Goal: Task Accomplishment & Management: Use online tool/utility

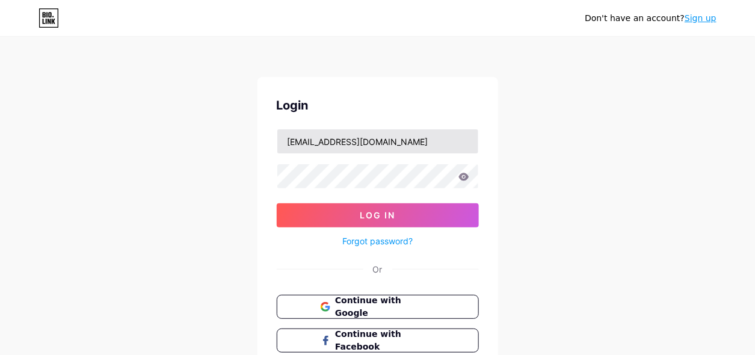
drag, startPoint x: 439, startPoint y: 135, endPoint x: 379, endPoint y: 135, distance: 59.6
click at [379, 135] on input "[EMAIL_ADDRESS][DOMAIN_NAME]" at bounding box center [377, 141] width 201 height 24
type input "caringhavenhomecare"
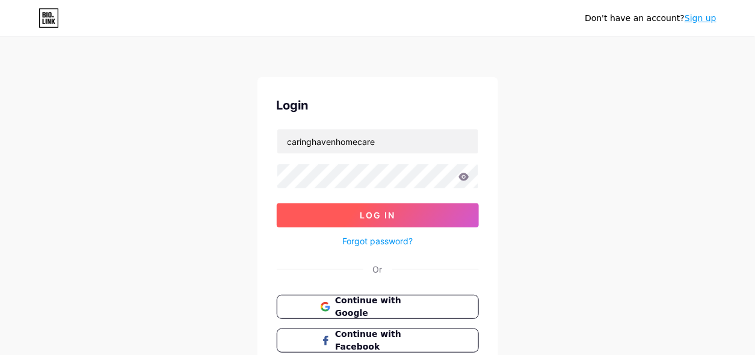
click at [379, 214] on span "Log In" at bounding box center [378, 215] width 36 height 10
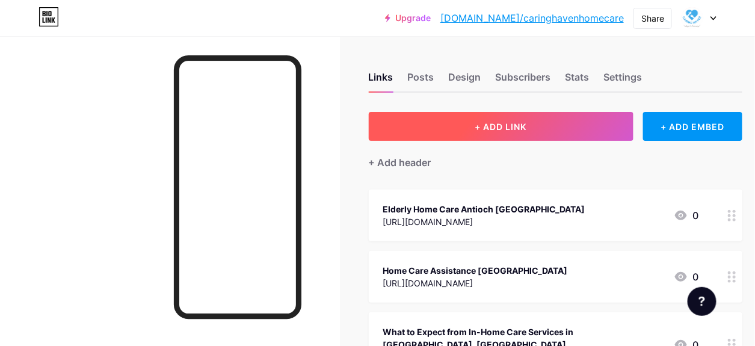
click at [564, 117] on button "+ ADD LINK" at bounding box center [501, 126] width 265 height 29
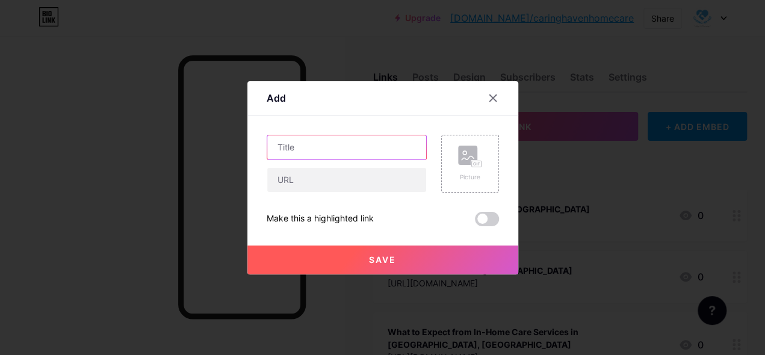
click at [321, 139] on input "text" at bounding box center [346, 147] width 159 height 24
paste input "Home Health Care Agency"
type input "Home Health Care Agency"
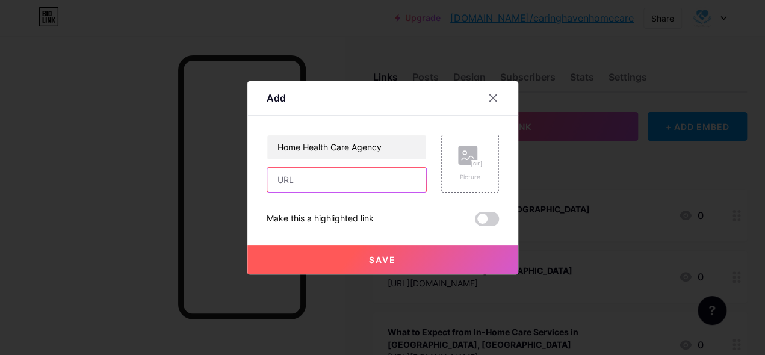
click at [303, 186] on input "text" at bounding box center [346, 180] width 159 height 24
paste input "[URL][DOMAIN_NAME]"
type input "[URL][DOMAIN_NAME]"
click at [412, 261] on button "Save" at bounding box center [382, 260] width 271 height 29
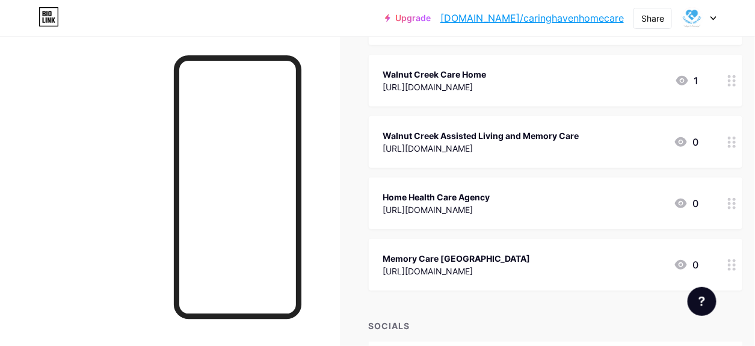
scroll to position [1594, 0]
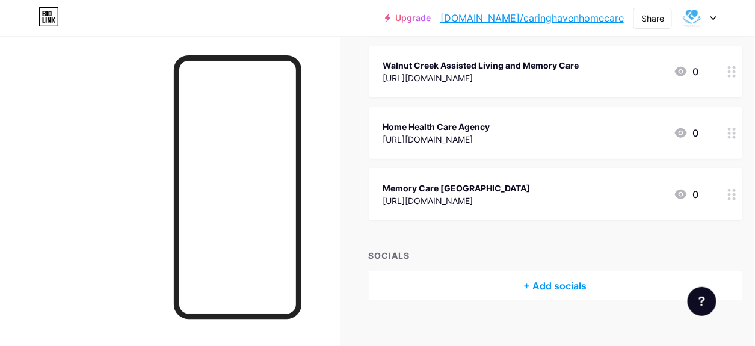
click at [648, 19] on div "Share" at bounding box center [653, 18] width 23 height 13
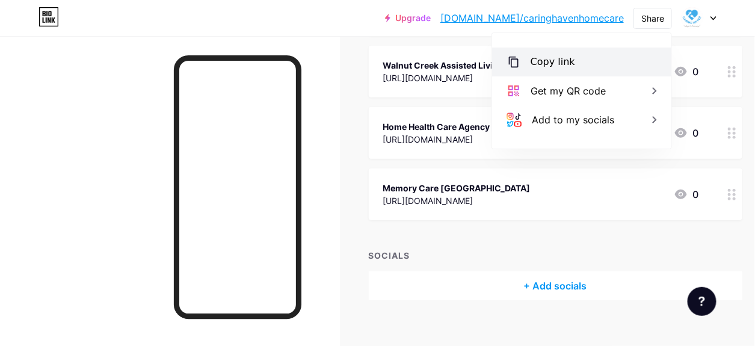
click at [559, 55] on div "Copy link" at bounding box center [553, 62] width 45 height 14
